Goal: Information Seeking & Learning: Learn about a topic

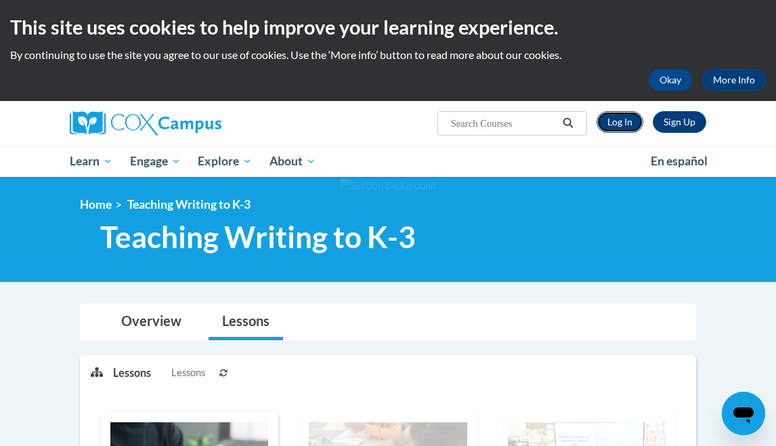
click at [620, 119] on link "Log In" at bounding box center [620, 122] width 47 height 22
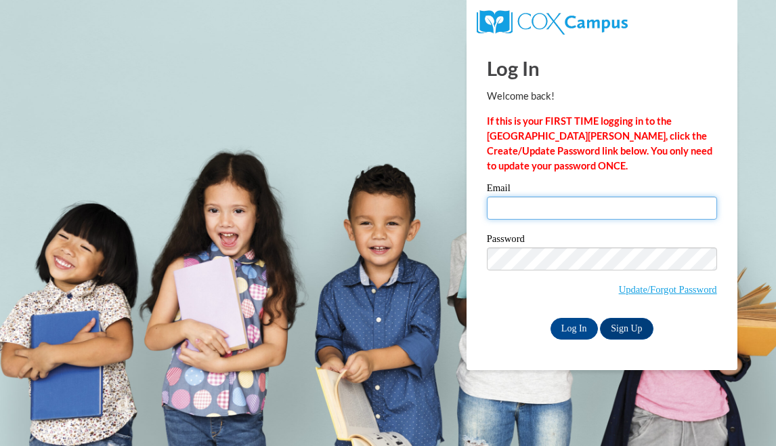
click at [535, 202] on input "Email" at bounding box center [602, 207] width 230 height 23
click at [535, 211] on input "Email" at bounding box center [602, 207] width 230 height 23
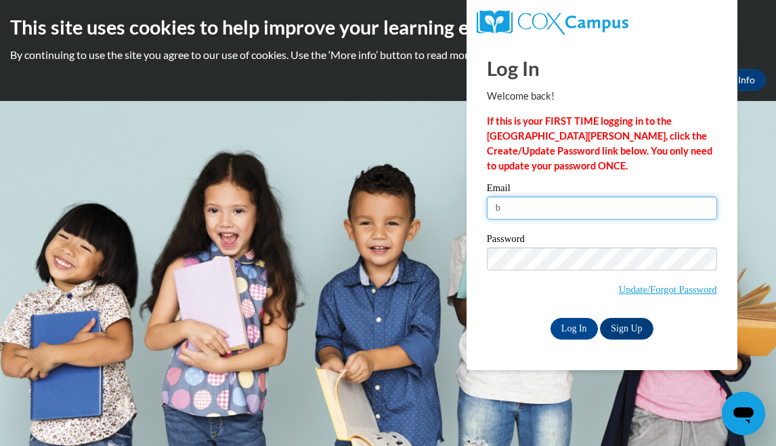
type input "bwalls@tiger.brenau.edu"
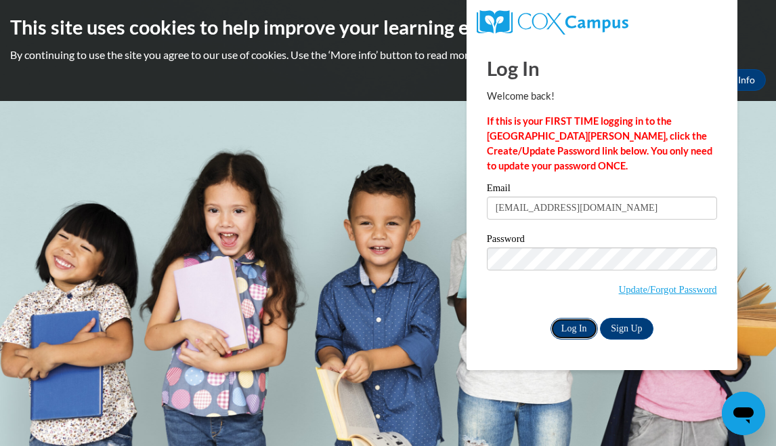
click at [578, 335] on input "Log In" at bounding box center [574, 329] width 47 height 22
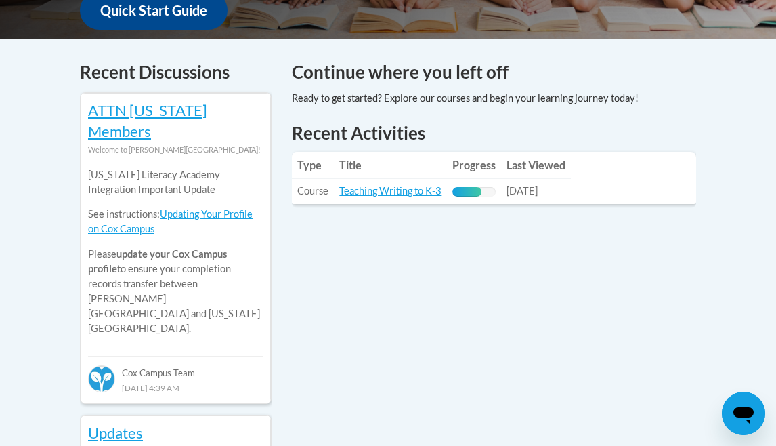
scroll to position [564, 0]
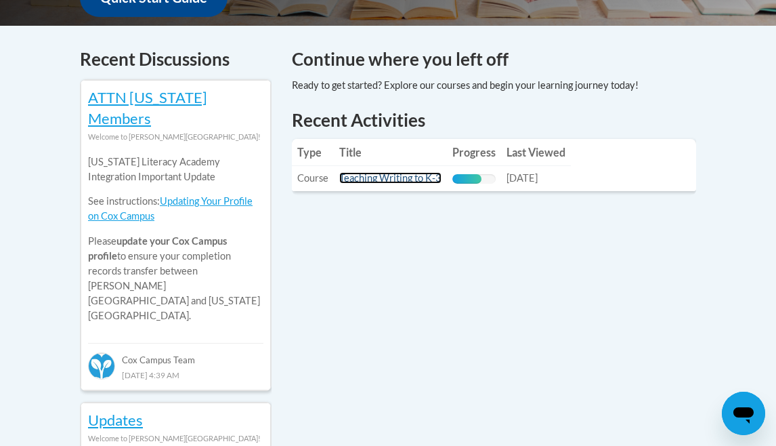
click at [385, 172] on link "Teaching Writing to K-3" at bounding box center [390, 178] width 102 height 12
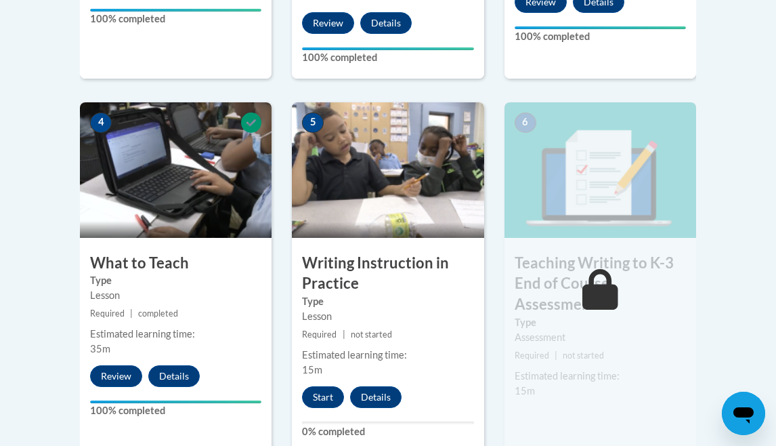
scroll to position [738, 0]
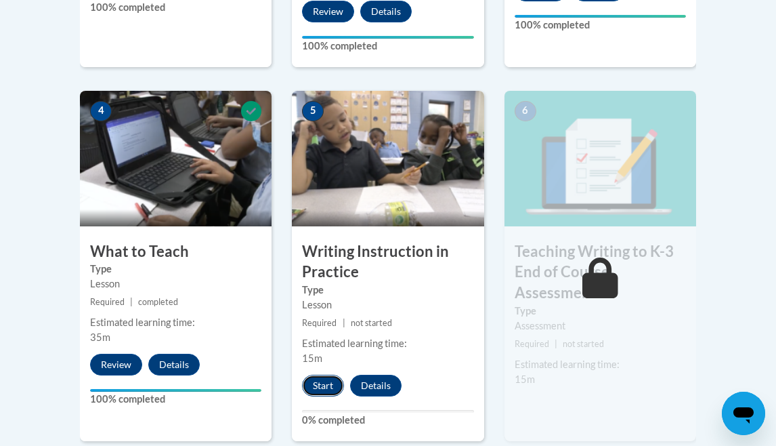
click at [327, 385] on button "Start" at bounding box center [323, 386] width 42 height 22
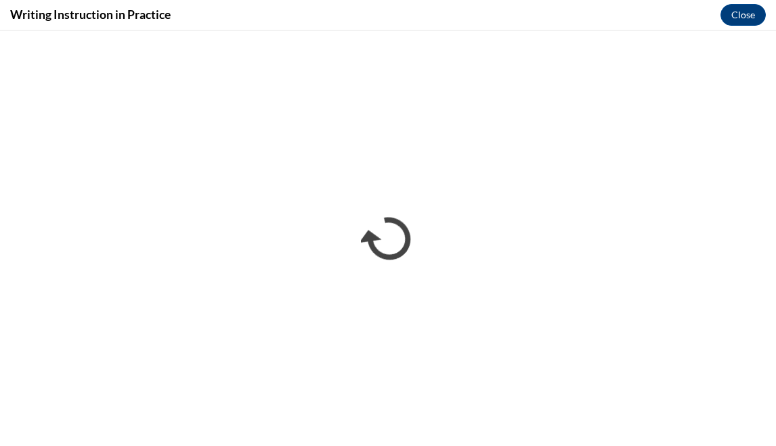
scroll to position [0, 0]
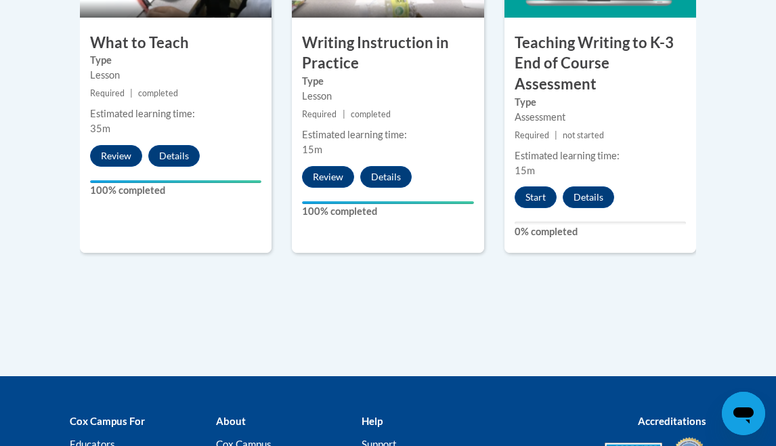
scroll to position [929, 0]
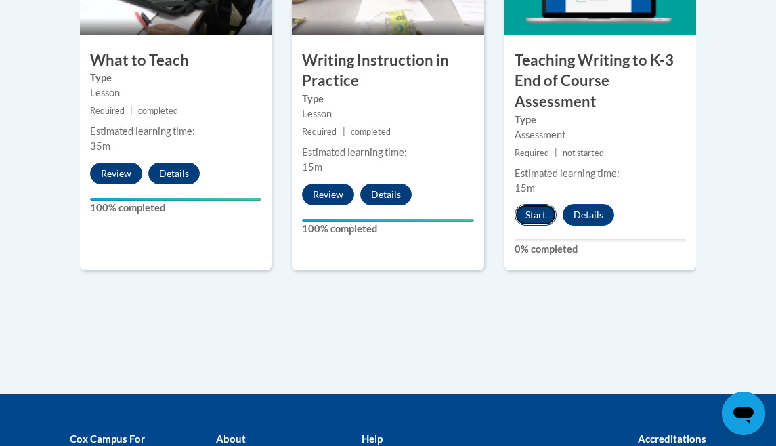
click at [540, 210] on button "Start" at bounding box center [536, 215] width 42 height 22
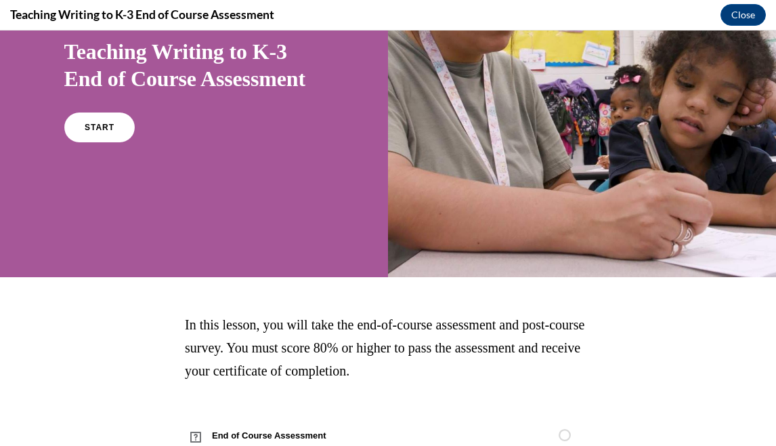
scroll to position [148, 0]
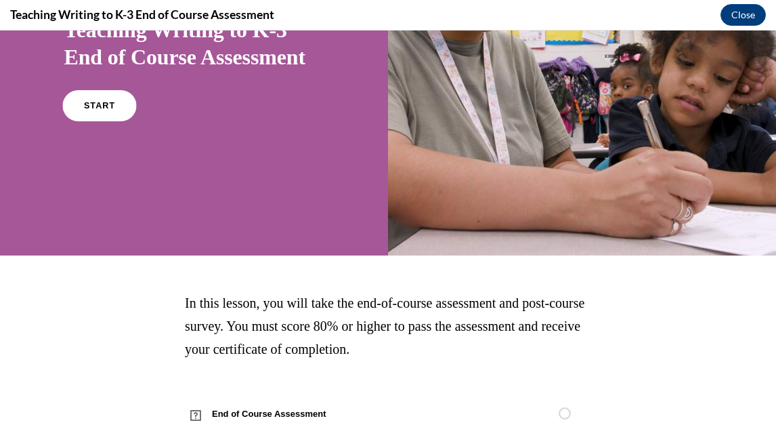
click at [117, 104] on link "START" at bounding box center [99, 105] width 74 height 31
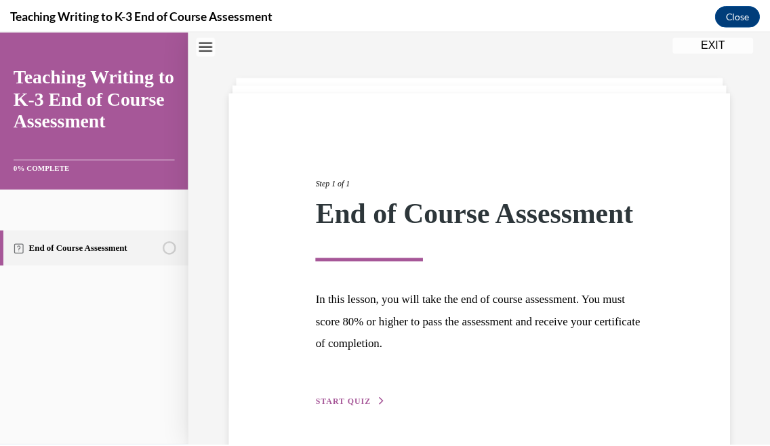
scroll to position [115, 0]
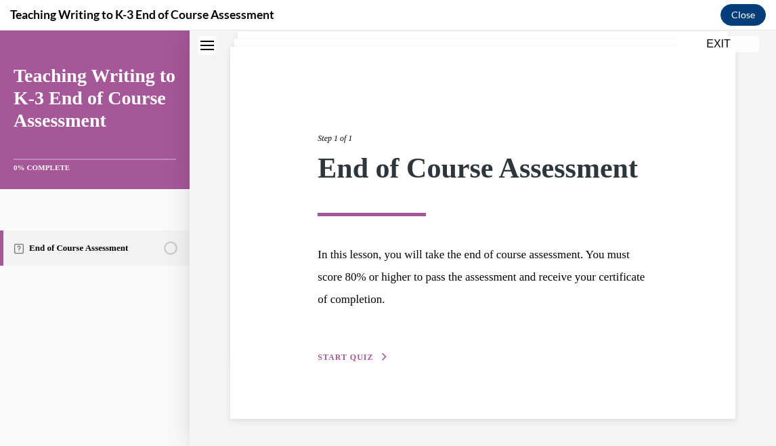
click at [358, 362] on button "START QUIZ" at bounding box center [353, 357] width 70 height 12
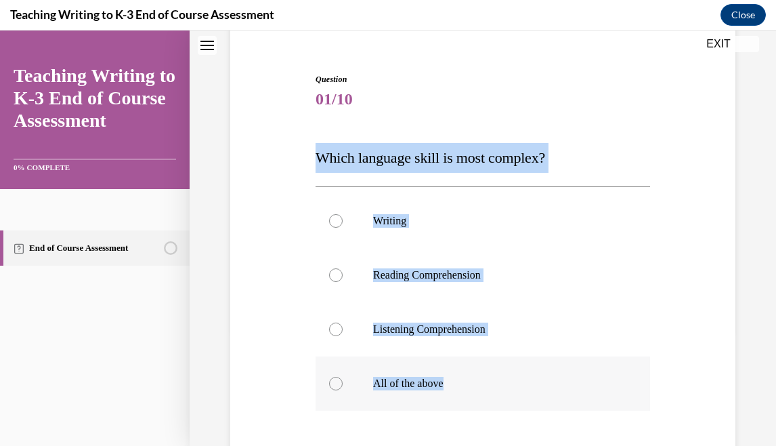
drag, startPoint x: 314, startPoint y: 152, endPoint x: 465, endPoint y: 396, distance: 287.2
click at [465, 397] on div "Question 01/10 Which language skill is most complex? Writing Reading Comprehens…" at bounding box center [482, 316] width 341 height 526
copy div "Which language skill is most complex? Writing Reading Comprehension Listening C…"
click at [474, 154] on span "Which language skill is most complex?" at bounding box center [431, 157] width 230 height 17
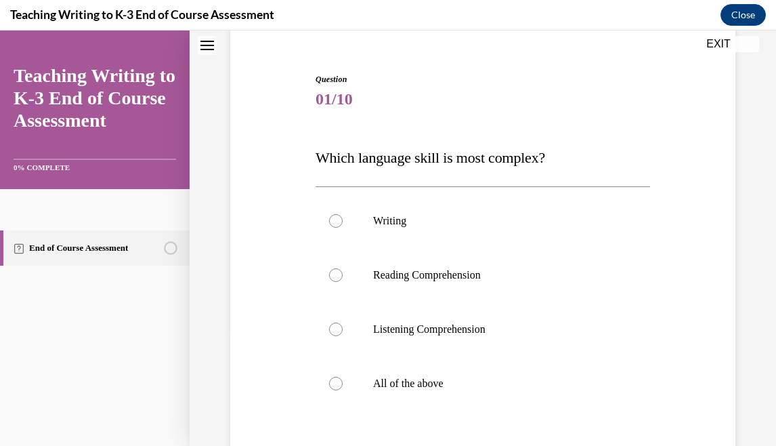
click at [774, 87] on div "Question 01/10 Which language skill is most complex? Writing Reading Comprehens…" at bounding box center [483, 282] width 587 height 648
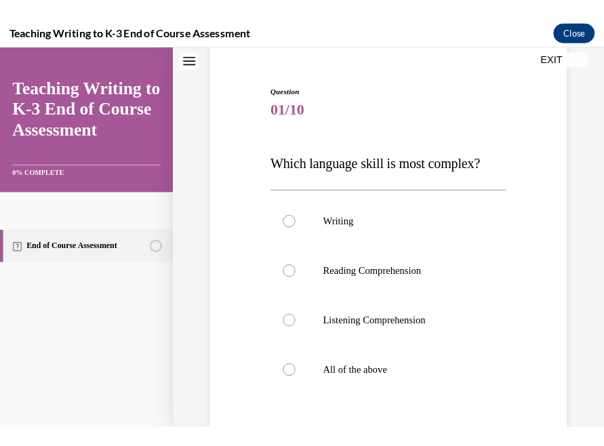
scroll to position [138, 0]
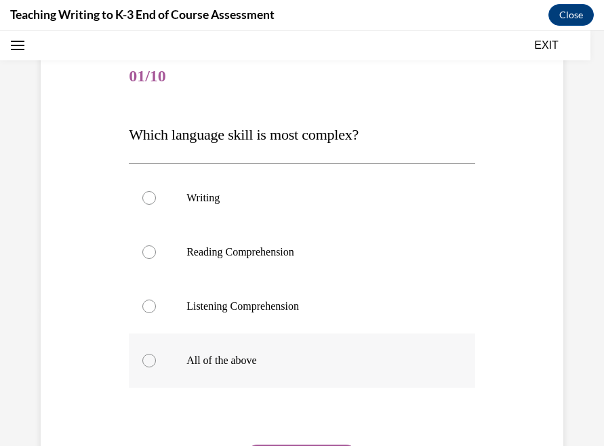
click at [213, 345] on label "All of the above" at bounding box center [302, 360] width 346 height 54
click at [156, 354] on input "All of the above" at bounding box center [149, 361] width 14 height 14
radio input "true"
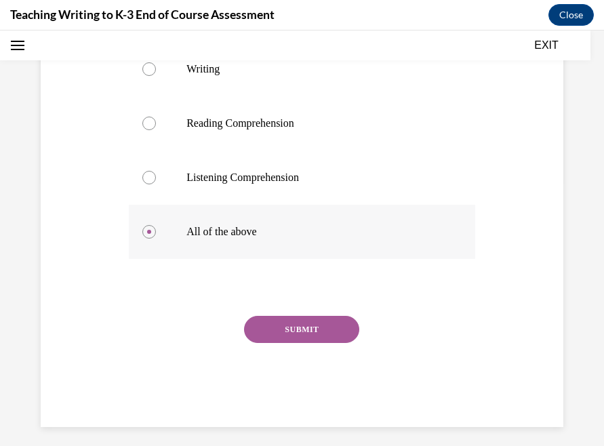
scroll to position [275, 0]
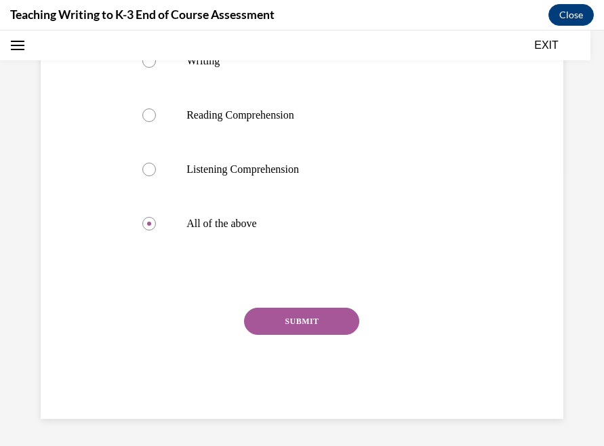
click at [297, 320] on button "SUBMIT" at bounding box center [301, 321] width 115 height 27
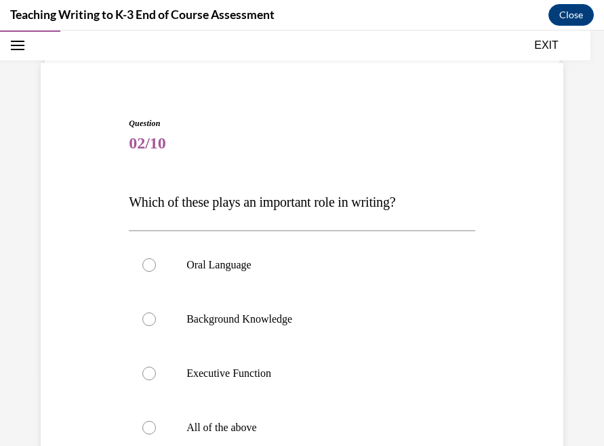
scroll to position [87, 0]
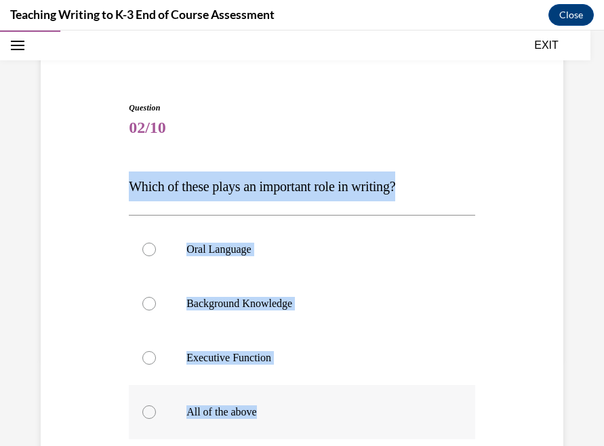
drag, startPoint x: 125, startPoint y: 180, endPoint x: 251, endPoint y: 419, distance: 269.7
click at [251, 419] on div "Question 02/10 Which of these plays an important role in writing? Oral Language…" at bounding box center [301, 344] width 353 height 526
copy div "Which of these plays an important role in writing? Oral Language Background Kno…"
click at [248, 406] on p "All of the above" at bounding box center [313, 412] width 255 height 14
click at [156, 406] on input "All of the above" at bounding box center [149, 412] width 14 height 14
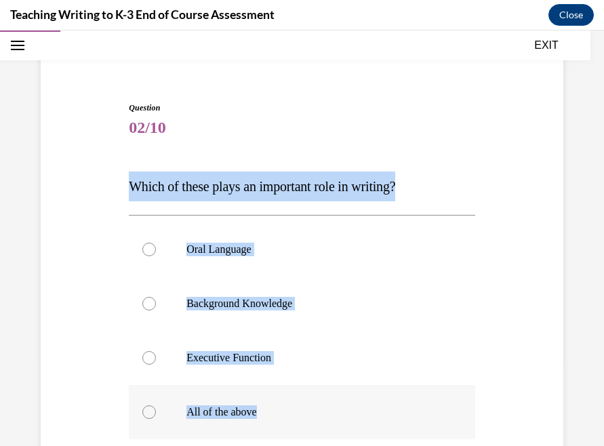
radio input "true"
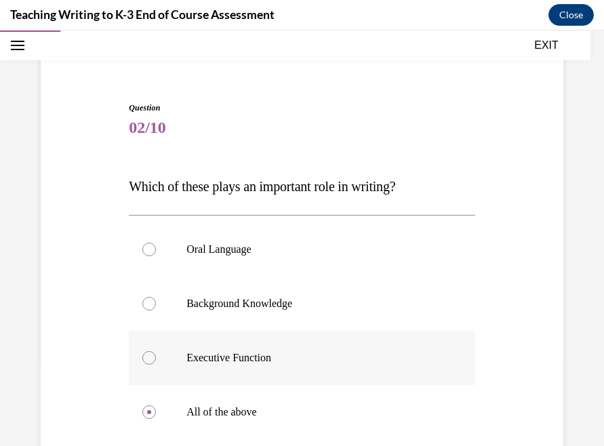
scroll to position [275, 0]
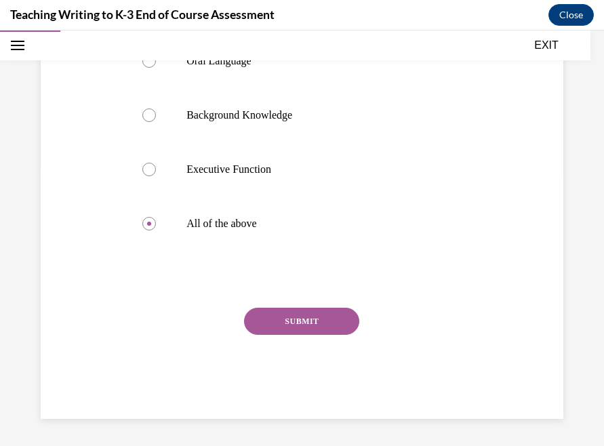
click at [293, 317] on button "SUBMIT" at bounding box center [301, 321] width 115 height 27
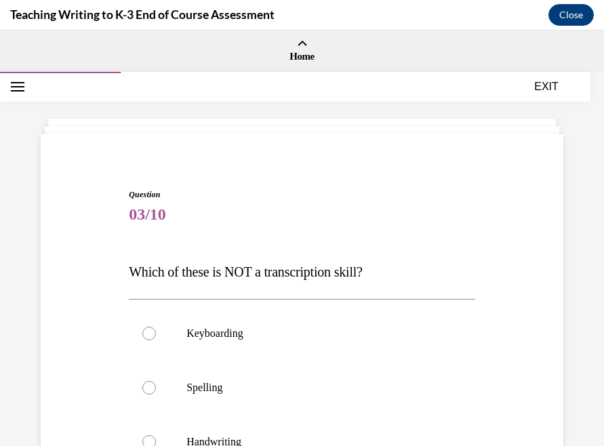
scroll to position [101, 0]
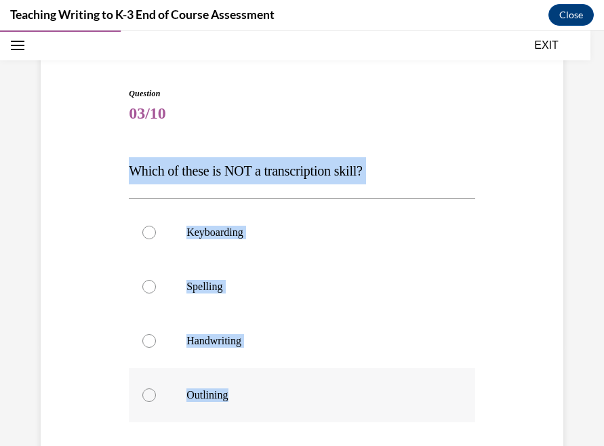
drag, startPoint x: 125, startPoint y: 167, endPoint x: 253, endPoint y: 402, distance: 267.7
click at [253, 402] on div "Question 03/10 Which of these is NOT a transcription skill? Keyboarding Spellin…" at bounding box center [301, 328] width 353 height 523
copy div "Which of these is NOT a transcription skill? Keyboarding Spelling Handwriting O…"
click at [245, 162] on p "Which of these is NOT a transcription skill?" at bounding box center [302, 170] width 346 height 27
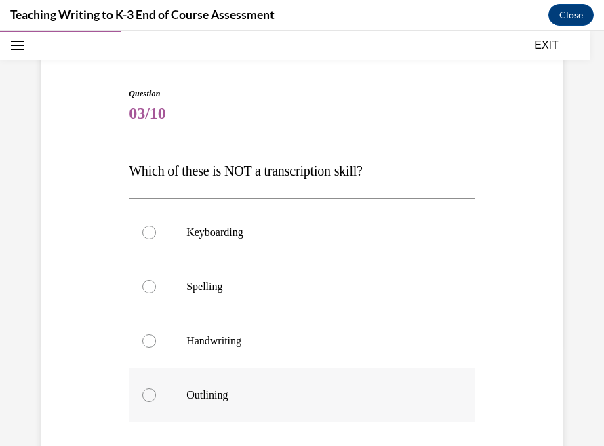
click at [203, 392] on p "Outlining" at bounding box center [313, 395] width 255 height 14
click at [156, 392] on input "Outlining" at bounding box center [149, 395] width 14 height 14
radio input "true"
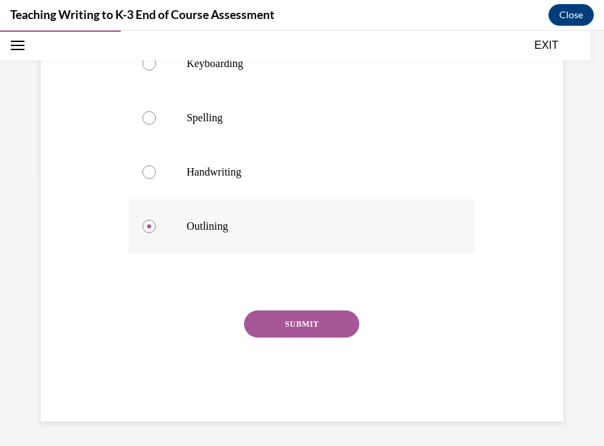
scroll to position [272, 0]
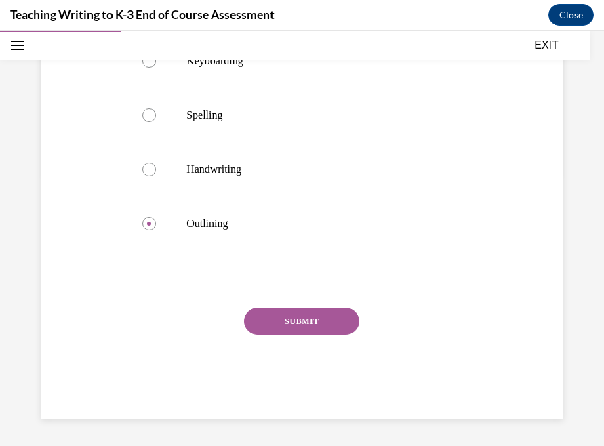
click at [317, 300] on div "Question 03/10 Which of these is NOT a transcription skill? Keyboarding Spellin…" at bounding box center [302, 167] width 346 height 503
click at [310, 320] on button "SUBMIT" at bounding box center [301, 321] width 115 height 27
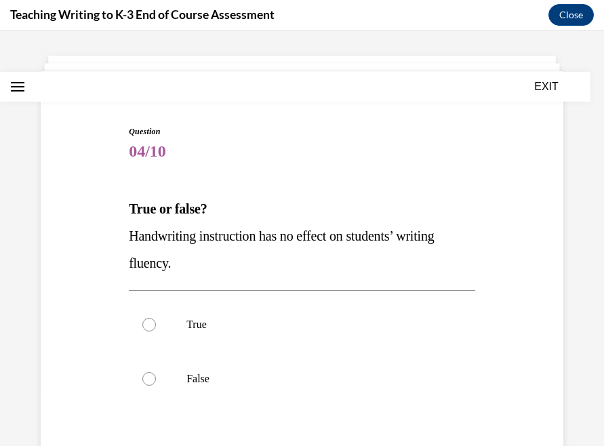
scroll to position [83, 0]
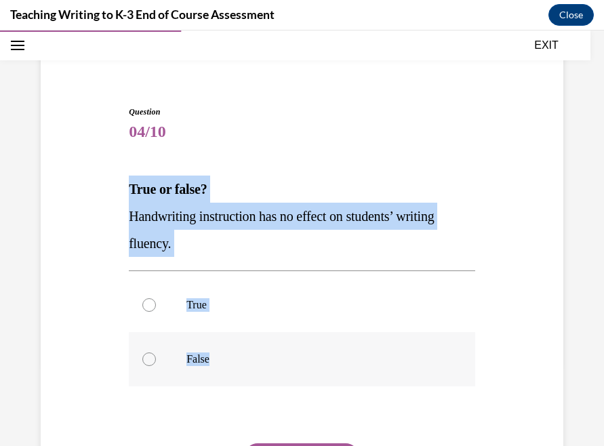
drag, startPoint x: 128, startPoint y: 183, endPoint x: 221, endPoint y: 364, distance: 203.3
click at [221, 364] on div "Question 04/10 True or false? Handwriting instruction has no effect on students…" at bounding box center [301, 319] width 353 height 469
copy div "True or false? Handwriting instruction has no effect on students’ writing fluen…"
click at [299, 213] on span "Handwriting instruction has no effect on students’ writing fluency." at bounding box center [281, 230] width 305 height 42
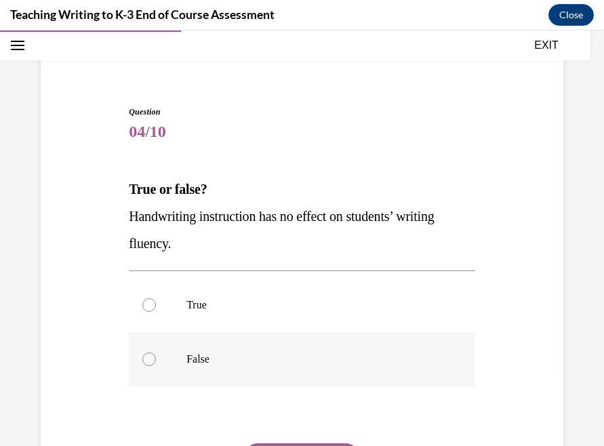
click at [209, 358] on p "False" at bounding box center [313, 359] width 255 height 14
click at [156, 358] on input "False" at bounding box center [149, 359] width 14 height 14
radio input "true"
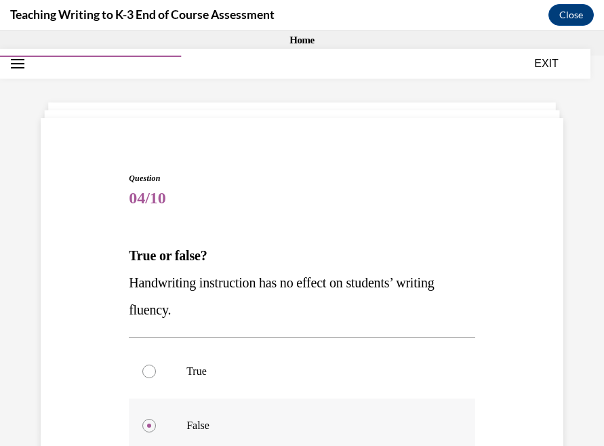
scroll to position [218, 0]
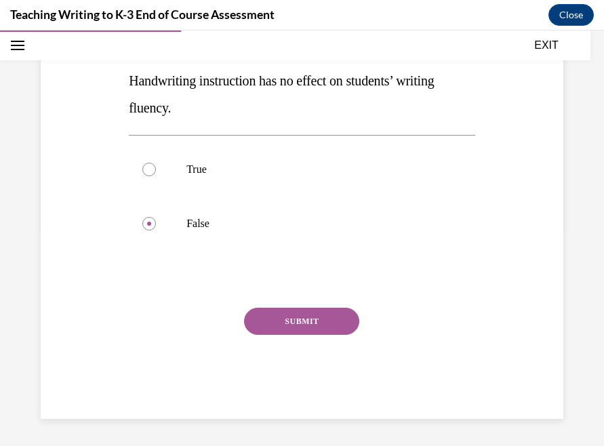
click at [311, 323] on button "SUBMIT" at bounding box center [301, 321] width 115 height 27
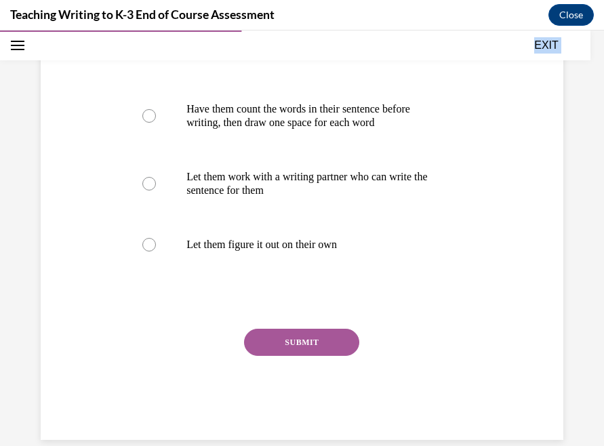
scroll to position [367, 0]
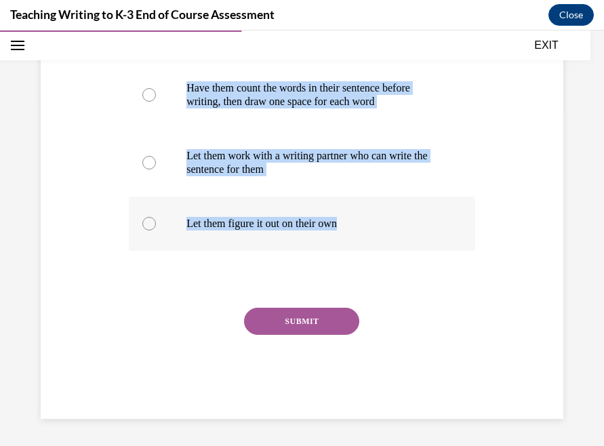
drag, startPoint x: 130, startPoint y: 131, endPoint x: 356, endPoint y: 236, distance: 249.1
click at [356, 236] on div "Question 05/10 What is an effective support you can provide for a student who i…" at bounding box center [302, 133] width 346 height 570
copy div "What is an effective support you can provide for a student who is having troubl…"
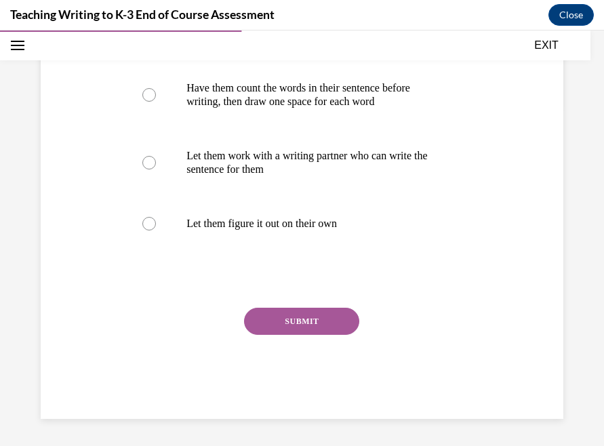
click at [459, 271] on div at bounding box center [302, 279] width 346 height 16
click at [346, 109] on label "Have them count the words in their sentence before writing, then draw one space…" at bounding box center [302, 95] width 346 height 68
click at [156, 102] on input "Have them count the words in their sentence before writing, then draw one space…" at bounding box center [149, 95] width 14 height 14
radio input "true"
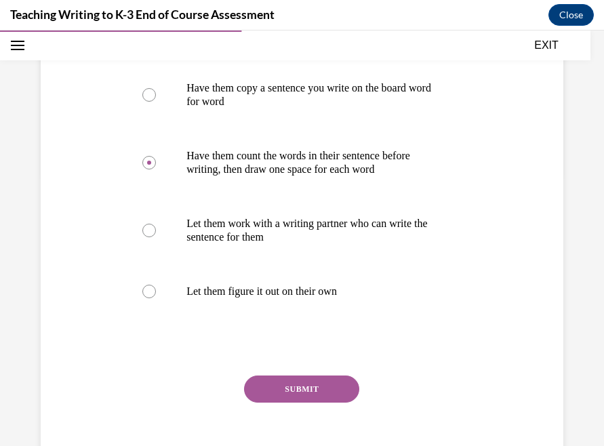
scroll to position [272, 0]
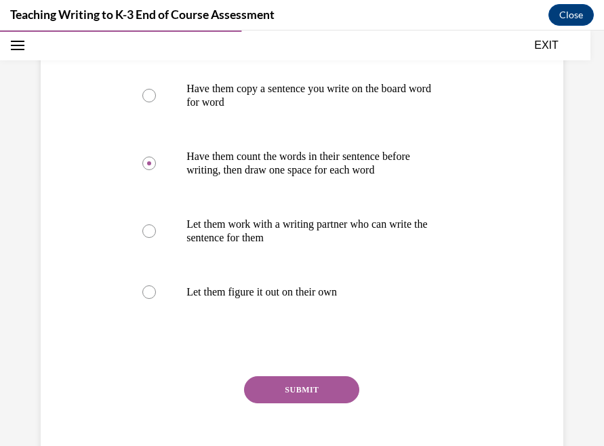
click at [293, 403] on button "SUBMIT" at bounding box center [301, 389] width 115 height 27
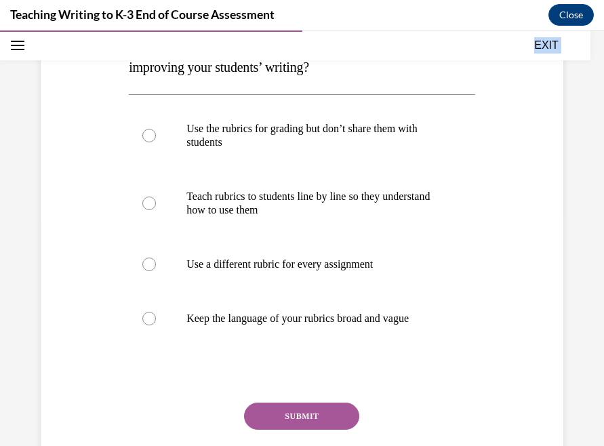
scroll to position [327, 0]
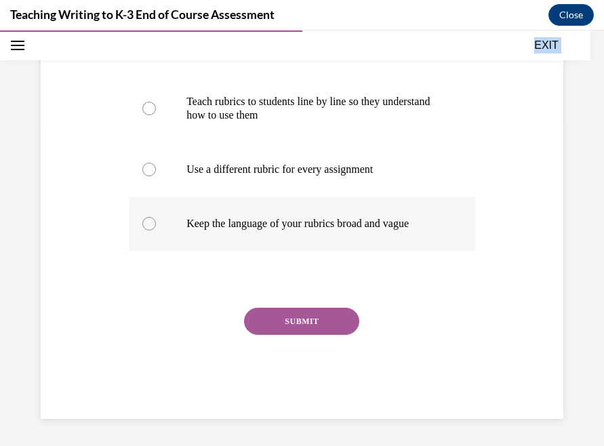
drag, startPoint x: 125, startPoint y: 130, endPoint x: 462, endPoint y: 237, distance: 353.9
click at [462, 237] on div "Question 06/10 What can you do to increase the effectiveness of rubrics for imp…" at bounding box center [301, 129] width 353 height 577
copy div "What can you do to increase the effectiveness of rubrics for improving your stu…"
click at [492, 266] on div "Question 06/10 What can you do to increase the effectiveness of rubrics for imp…" at bounding box center [301, 119] width 529 height 597
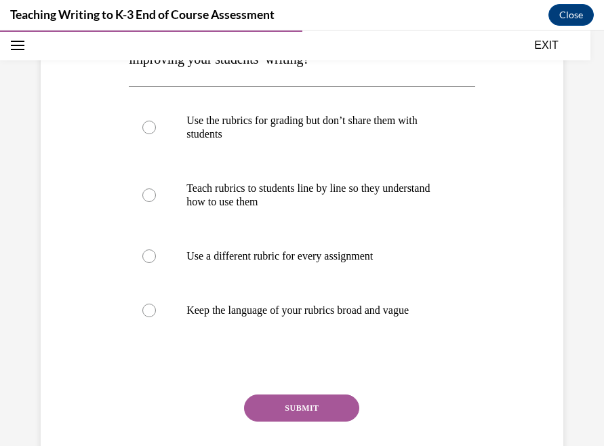
scroll to position [236, 0]
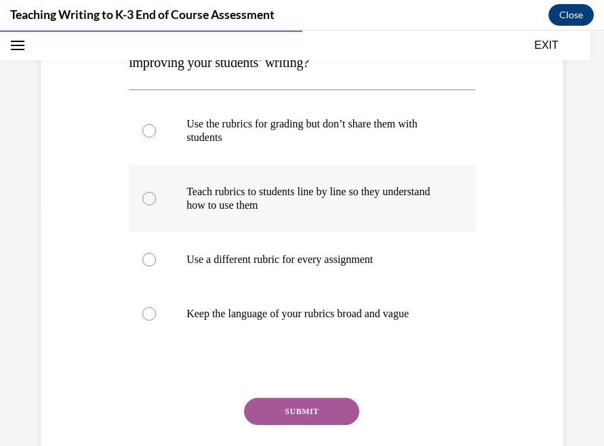
click at [336, 210] on p "Teach rubrics to students line by line so they understand how to use them" at bounding box center [313, 198] width 255 height 27
click at [156, 205] on input "Teach rubrics to students line by line so they understand how to use them" at bounding box center [149, 199] width 14 height 14
radio input "true"
click at [312, 408] on button "SUBMIT" at bounding box center [301, 411] width 115 height 27
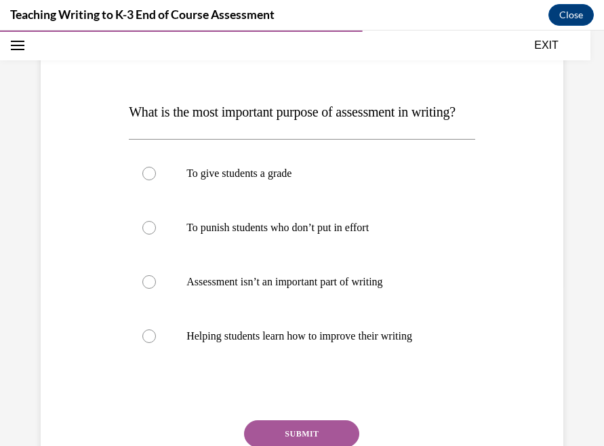
scroll to position [177, 0]
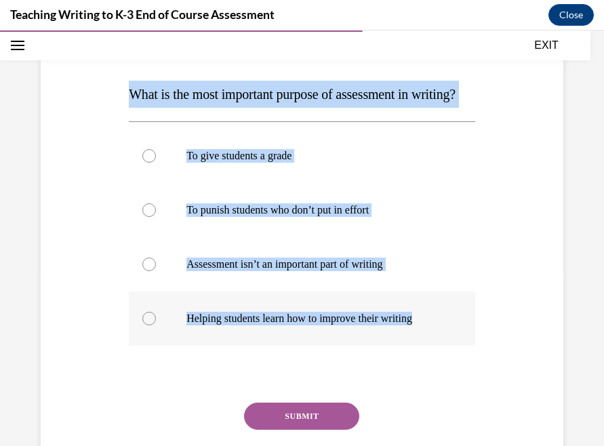
drag, startPoint x: 125, startPoint y: 92, endPoint x: 457, endPoint y: 353, distance: 421.6
click at [457, 353] on div "Question 07/10 What is the most important purpose of assessment in writing? To …" at bounding box center [301, 252] width 353 height 523
copy div "What is the most important purpose of assessment in writing? To give students a…"
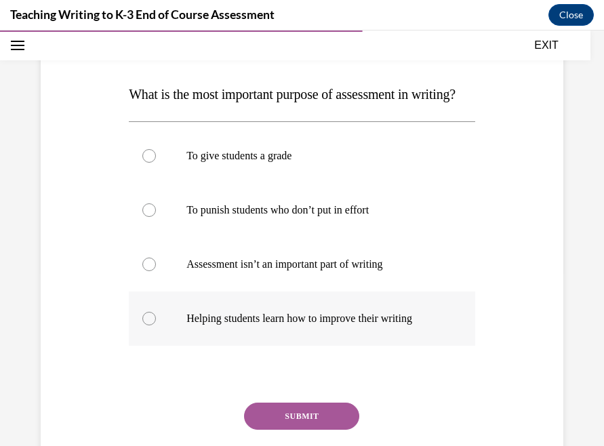
click at [266, 325] on p "Helping students learn how to improve their writing" at bounding box center [313, 319] width 255 height 14
click at [156, 325] on input "Helping students learn how to improve their writing" at bounding box center [149, 319] width 14 height 14
radio input "true"
click at [303, 429] on button "SUBMIT" at bounding box center [301, 415] width 115 height 27
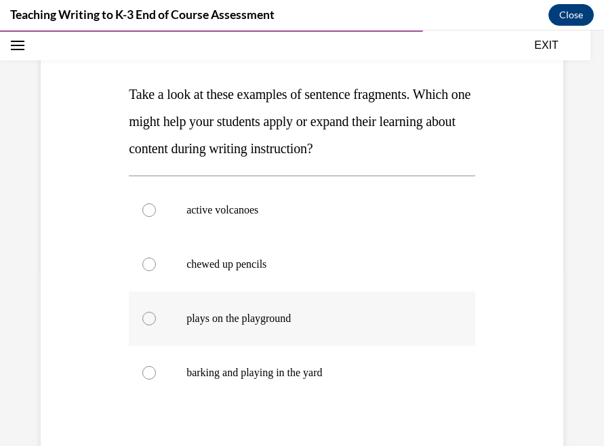
scroll to position [151, 0]
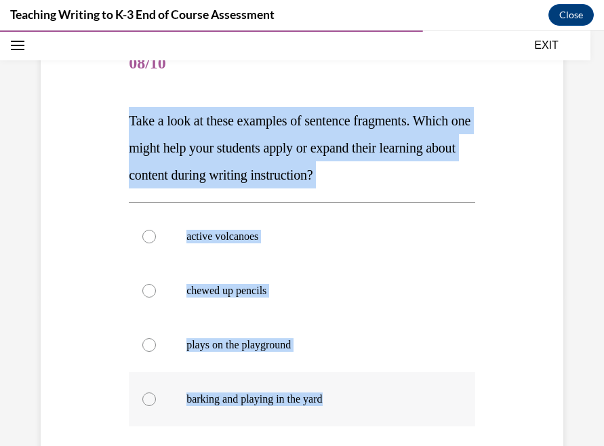
drag, startPoint x: 122, startPoint y: 105, endPoint x: 347, endPoint y: 417, distance: 384.8
click at [347, 417] on div "Question 08/10 Take a look at these examples of sentence fragments. Which one m…" at bounding box center [301, 295] width 529 height 597
copy div "Take a look at these examples of sentence fragments. Which one might help your …"
click at [404, 130] on p "Take a look at these examples of sentence fragments. Which one might help your …" at bounding box center [302, 147] width 346 height 81
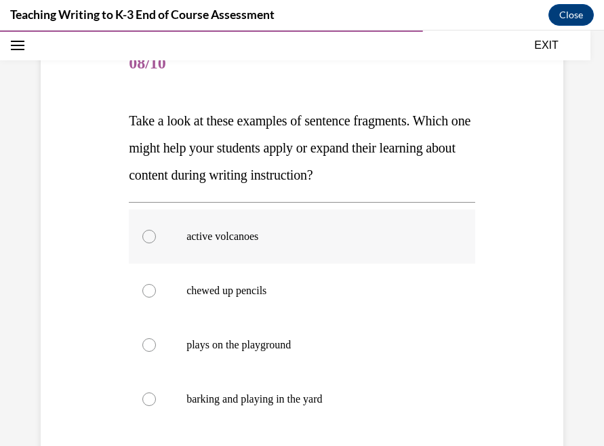
click at [299, 228] on label "active volcanoes" at bounding box center [302, 236] width 346 height 54
click at [156, 230] on input "active volcanoes" at bounding box center [149, 237] width 14 height 14
radio input "true"
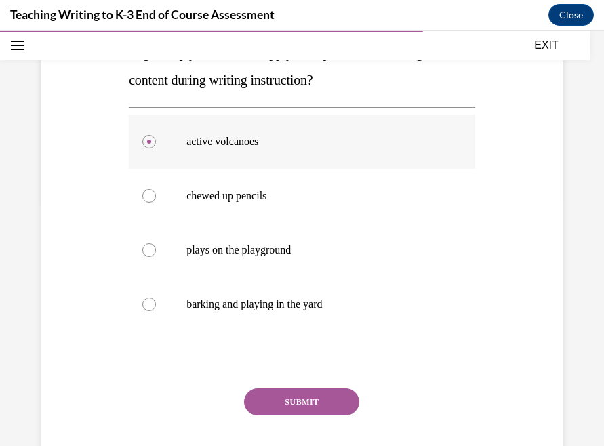
scroll to position [259, 0]
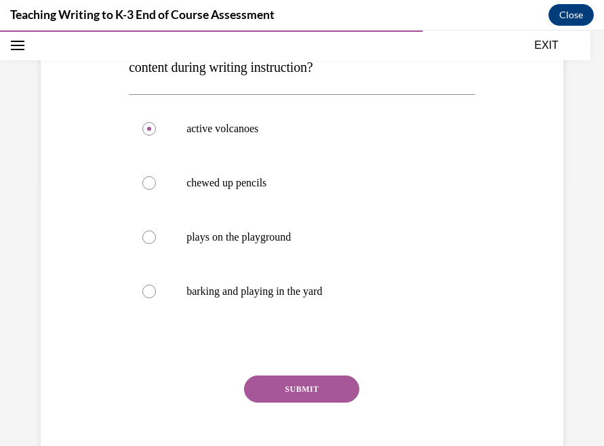
click at [298, 390] on button "SUBMIT" at bounding box center [301, 388] width 115 height 27
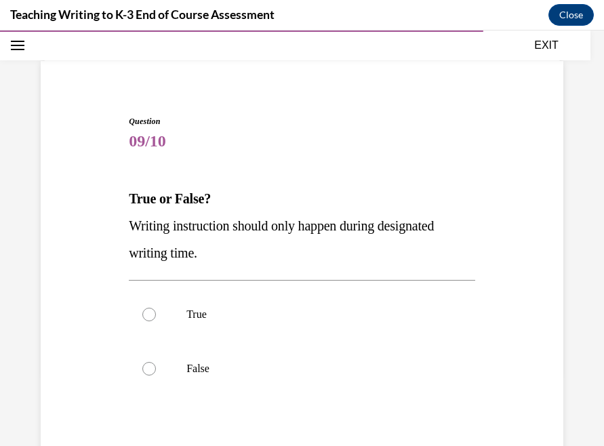
scroll to position [133, 0]
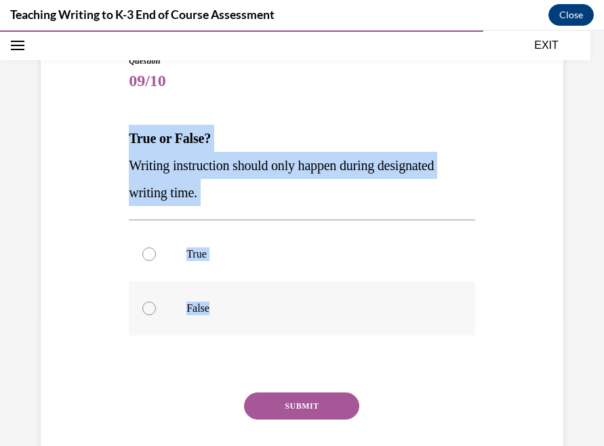
drag, startPoint x: 127, startPoint y: 130, endPoint x: 232, endPoint y: 321, distance: 218.0
click at [232, 322] on div "Question 09/10 True or False? Writing instruction should only happen during des…" at bounding box center [301, 269] width 353 height 469
copy div "True or False? Writing instruction should only happen during designated writing…"
click at [322, 152] on p "Writing instruction should only happen during designated writing time." at bounding box center [302, 179] width 346 height 54
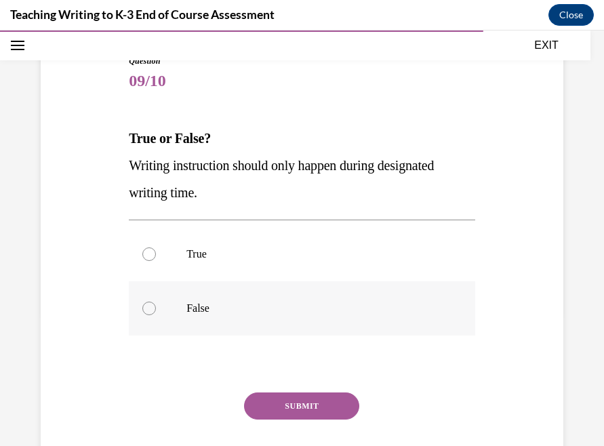
click at [202, 296] on label "False" at bounding box center [302, 308] width 346 height 54
click at [156, 301] on input "False" at bounding box center [149, 308] width 14 height 14
radio input "true"
click at [297, 402] on button "SUBMIT" at bounding box center [301, 405] width 115 height 27
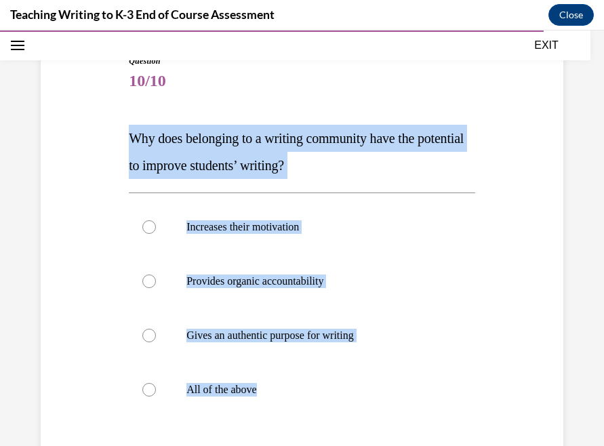
drag, startPoint x: 125, startPoint y: 138, endPoint x: 286, endPoint y: 431, distance: 334.1
click at [286, 432] on div "Question 10/10 Why does belonging to a writing community have the potential to …" at bounding box center [301, 299] width 529 height 570
copy div "Why does belonging to a writing community have the potential to improve student…"
click at [286, 160] on span "Why does belonging to a writing community have the potential to improve student…" at bounding box center [296, 152] width 335 height 42
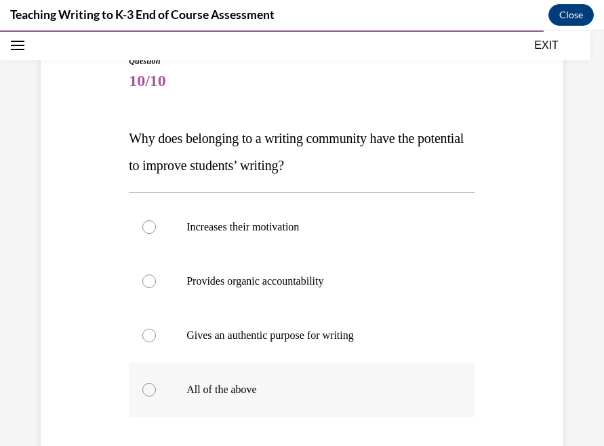
click at [233, 384] on p "All of the above" at bounding box center [313, 390] width 255 height 14
click at [156, 384] on input "All of the above" at bounding box center [149, 390] width 14 height 14
radio input "true"
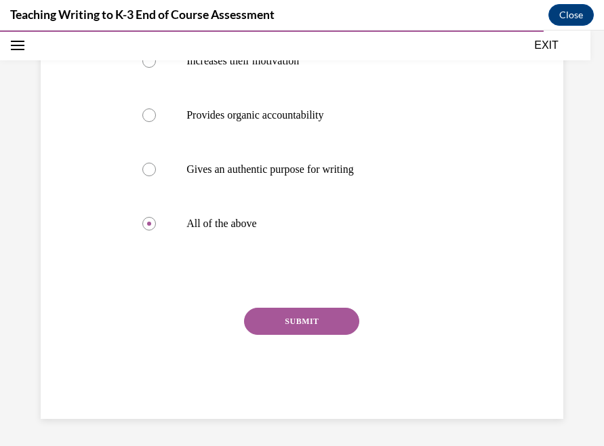
click at [282, 331] on button "SUBMIT" at bounding box center [301, 321] width 115 height 27
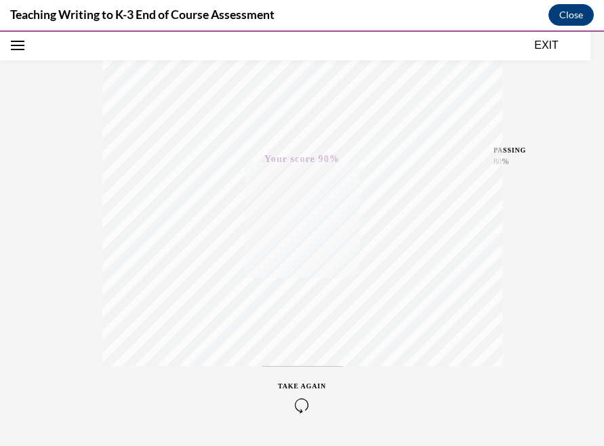
scroll to position [279, 0]
click at [547, 47] on button "EXIT" at bounding box center [545, 45] width 81 height 16
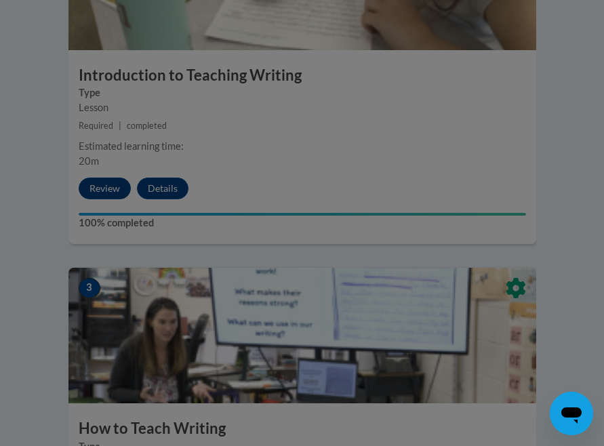
scroll to position [1050, 0]
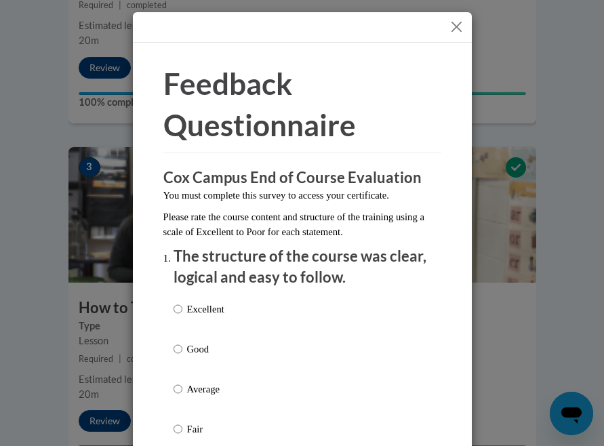
click at [198, 320] on label "Excellent" at bounding box center [198, 319] width 51 height 37
click at [182, 316] on input "Excellent" at bounding box center [177, 308] width 9 height 15
radio input "true"
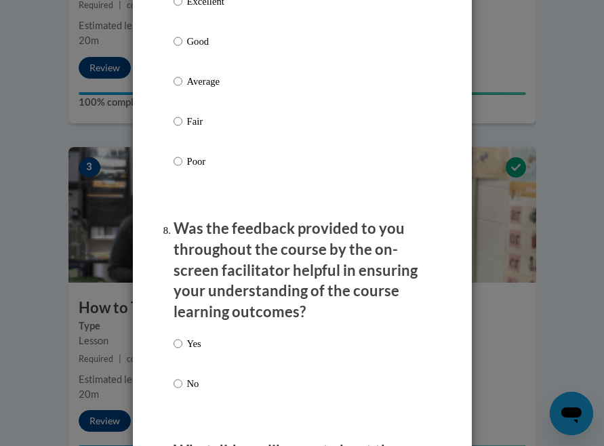
scroll to position [2769, 0]
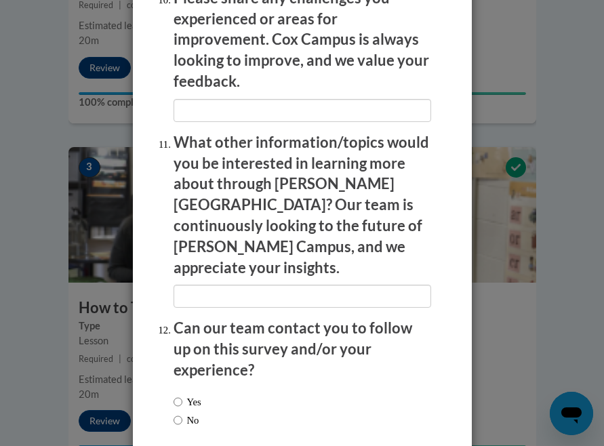
click at [182, 413] on label "No" at bounding box center [186, 420] width 26 height 15
click at [182, 413] on input "No" at bounding box center [177, 420] width 9 height 15
radio input "true"
